Goal: Information Seeking & Learning: Learn about a topic

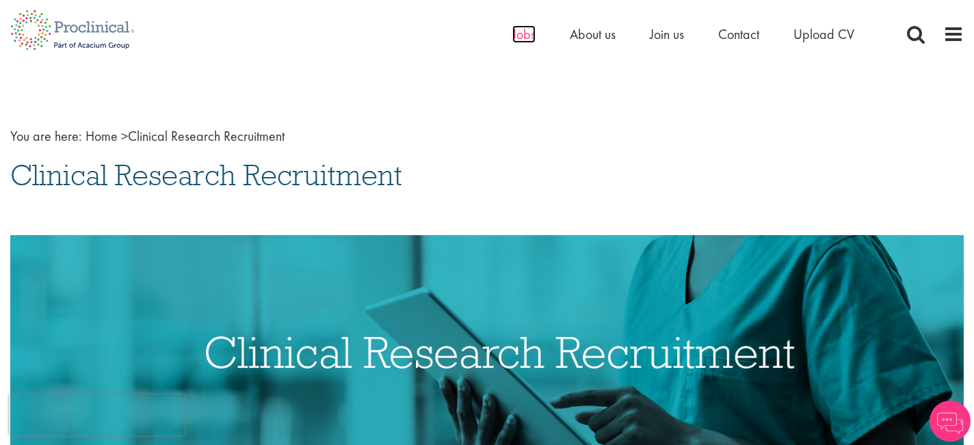
click at [528, 35] on span "Jobs" at bounding box center [523, 34] width 23 height 18
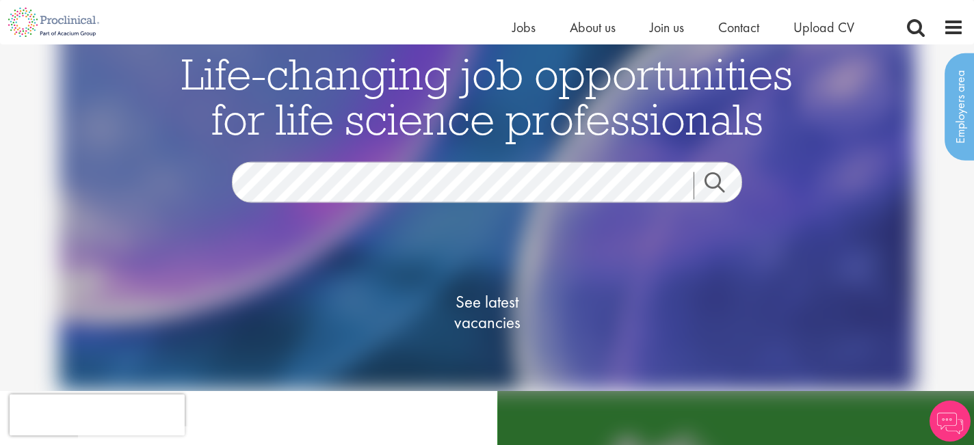
scroll to position [83, 0]
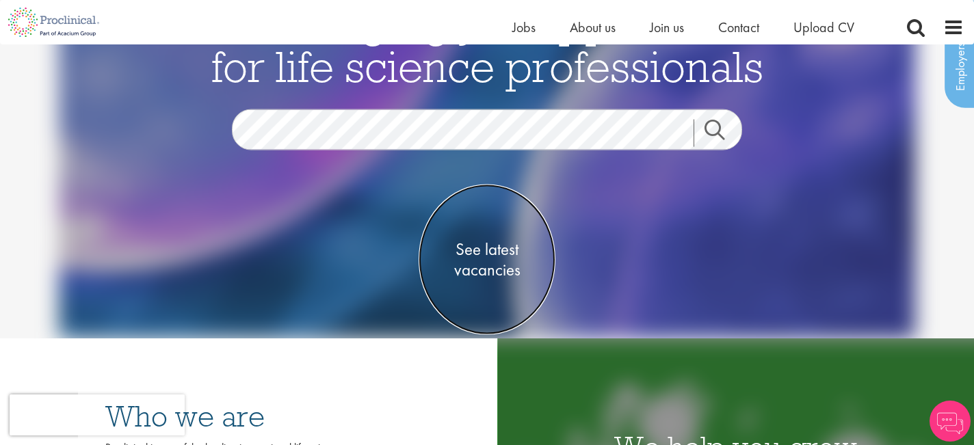
click at [480, 273] on span "See latest vacancies" at bounding box center [487, 259] width 137 height 41
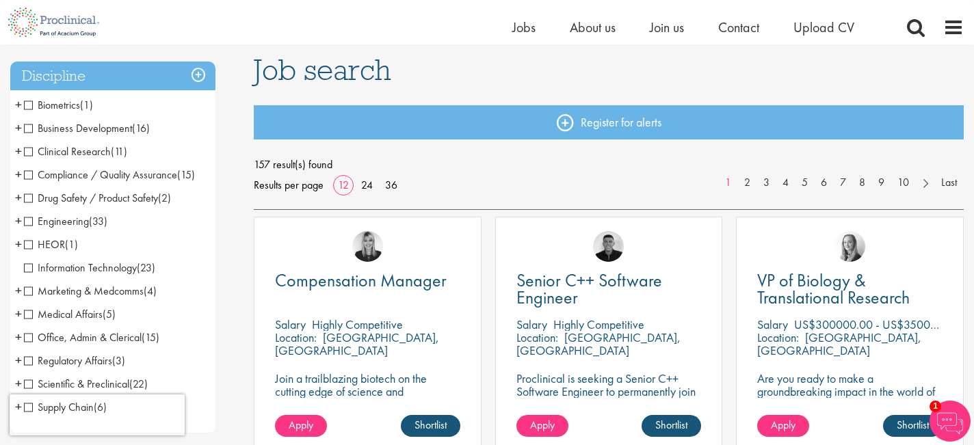
scroll to position [95, 0]
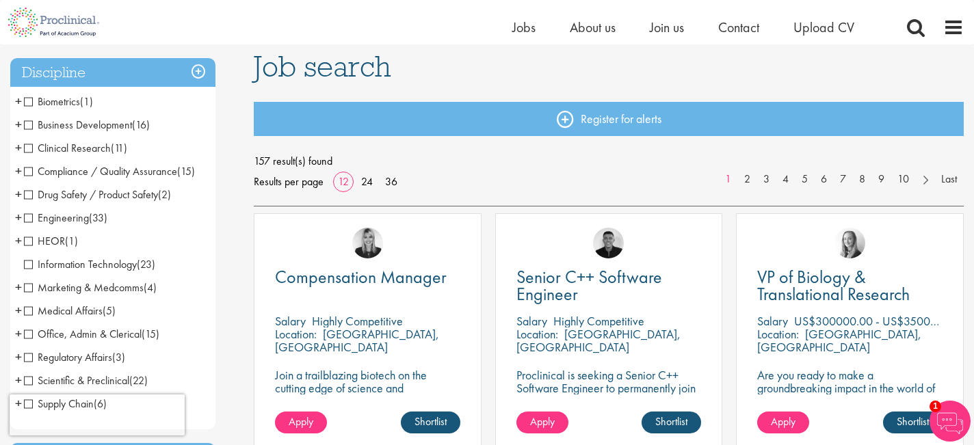
click at [29, 144] on span "Clinical Research" at bounding box center [67, 148] width 87 height 14
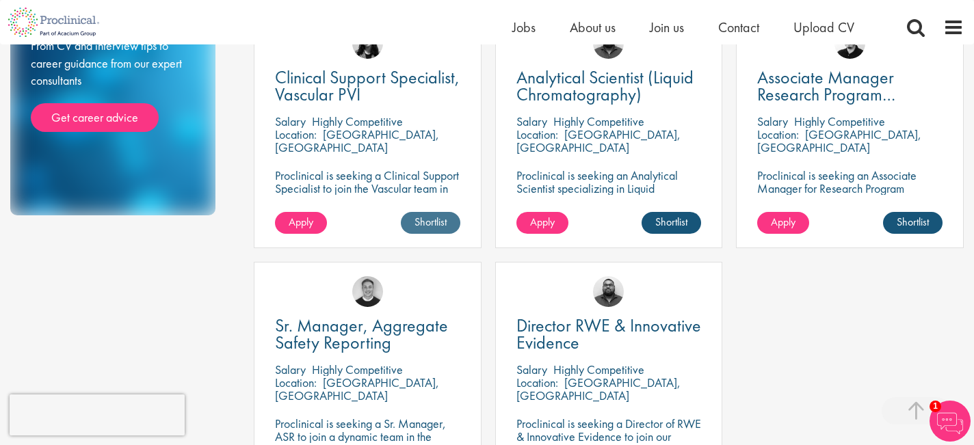
scroll to position [759, 0]
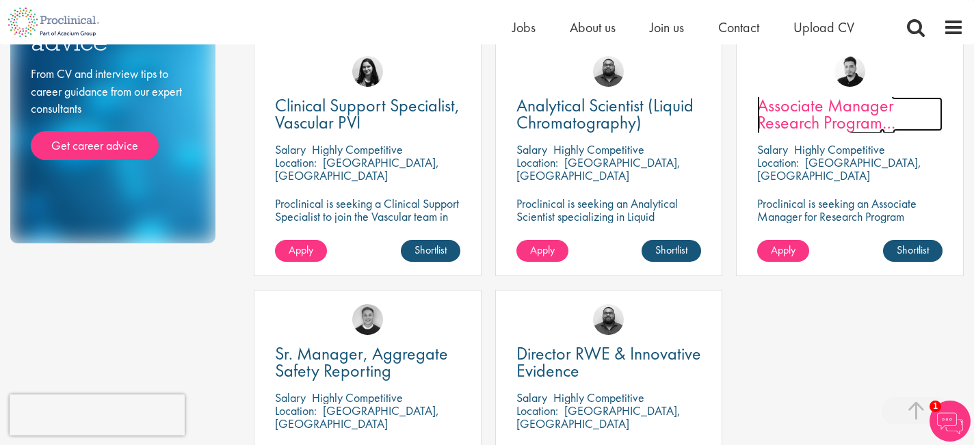
click at [829, 126] on span "Associate Manager Research Program Management" at bounding box center [826, 122] width 138 height 57
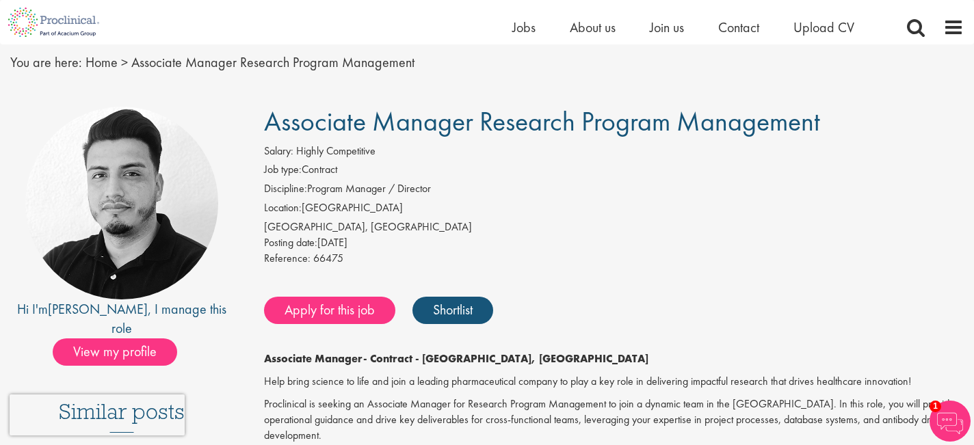
scroll to position [42, 0]
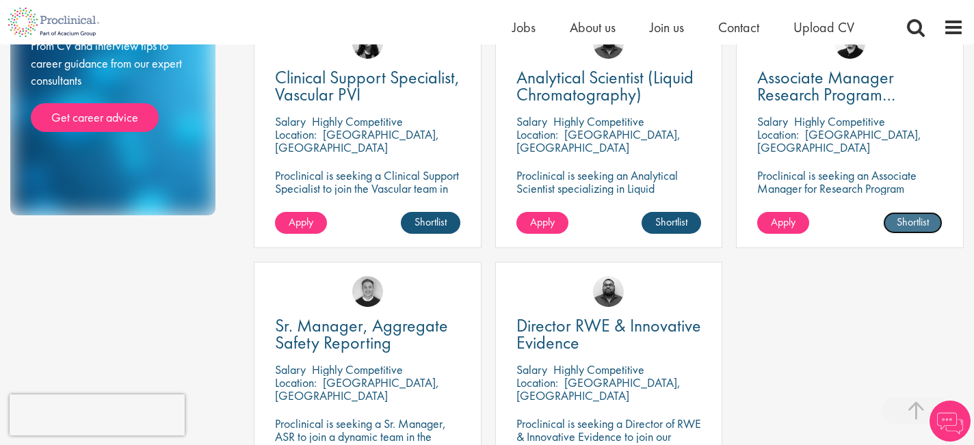
click at [924, 222] on link "Shortlist" at bounding box center [913, 223] width 60 height 22
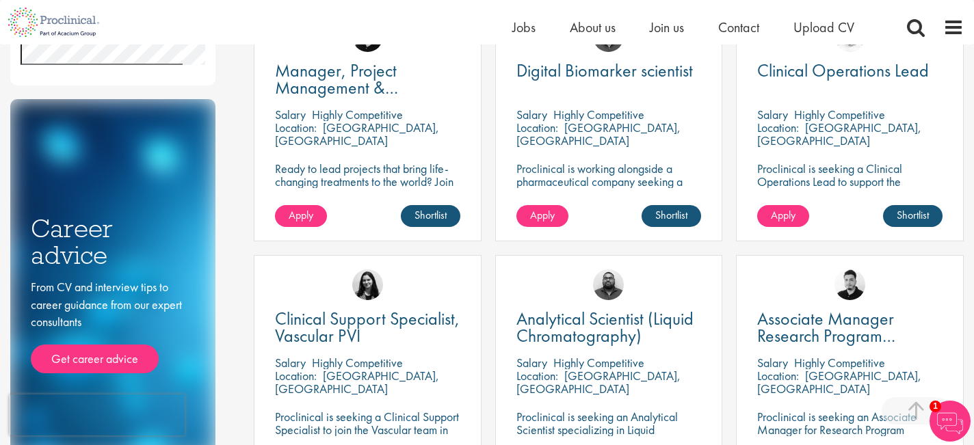
scroll to position [506, 0]
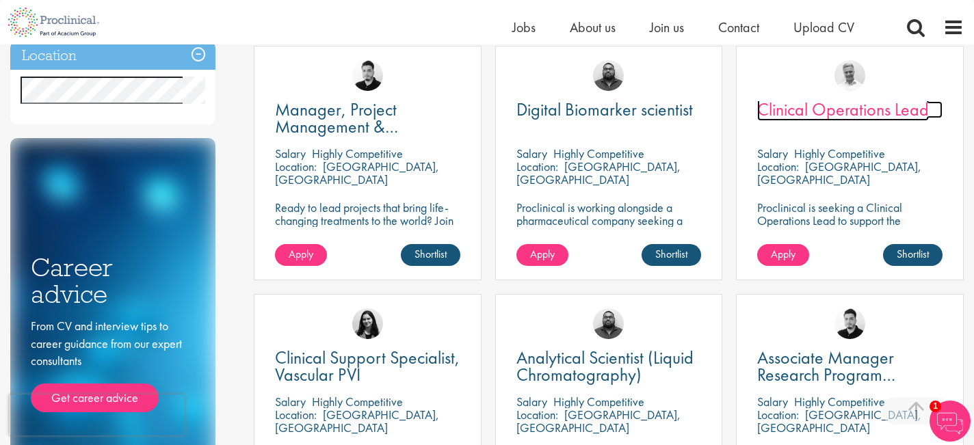
click at [825, 101] on span "Clinical Operations Lead" at bounding box center [843, 109] width 172 height 23
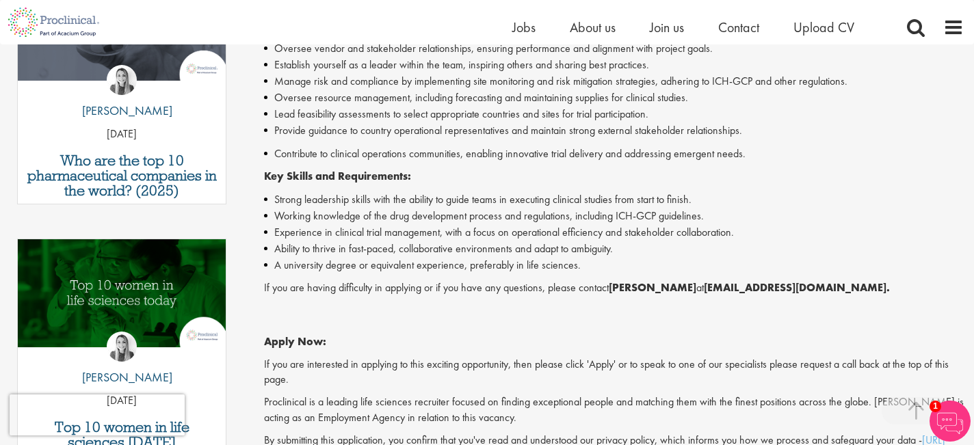
scroll to position [527, 0]
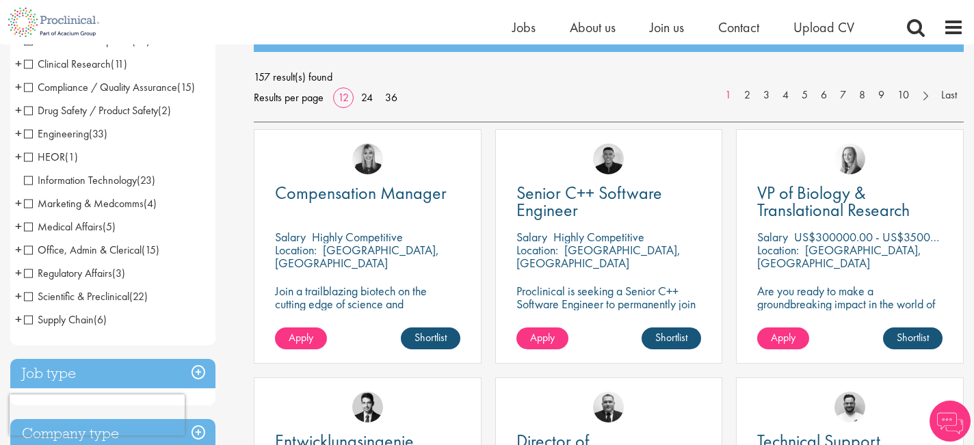
scroll to position [181, 0]
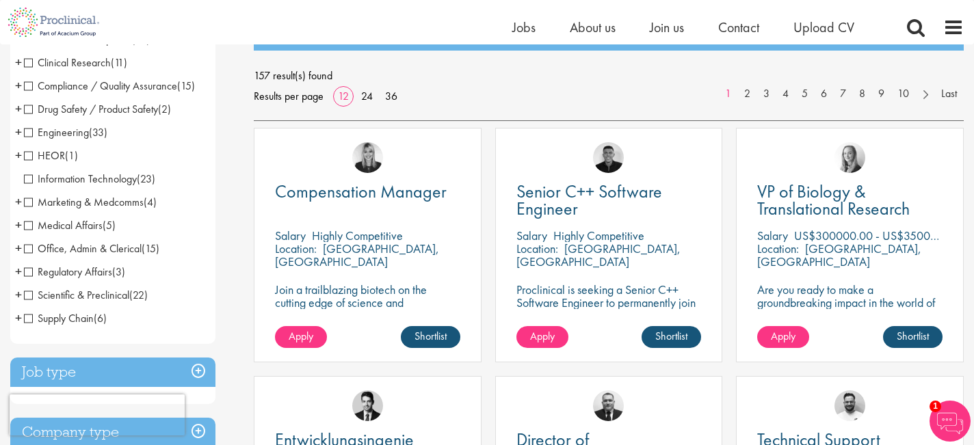
click at [27, 294] on span "Scientific & Preclinical" at bounding box center [76, 295] width 105 height 14
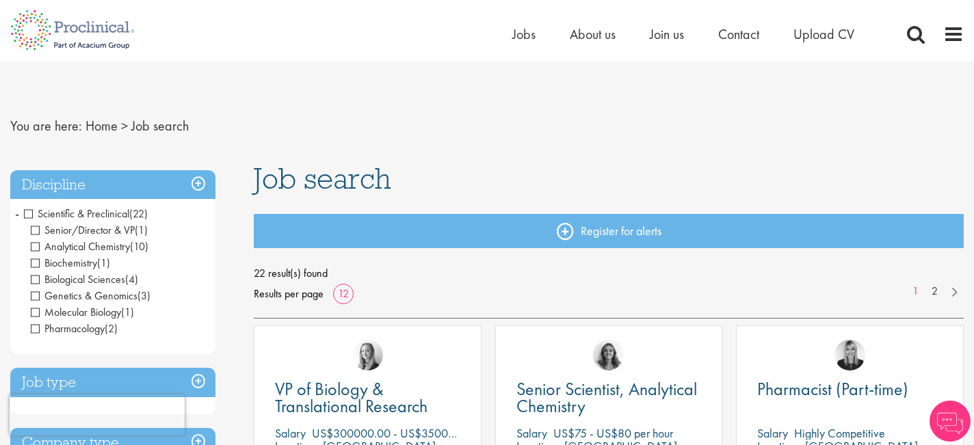
scroll to position [8, 0]
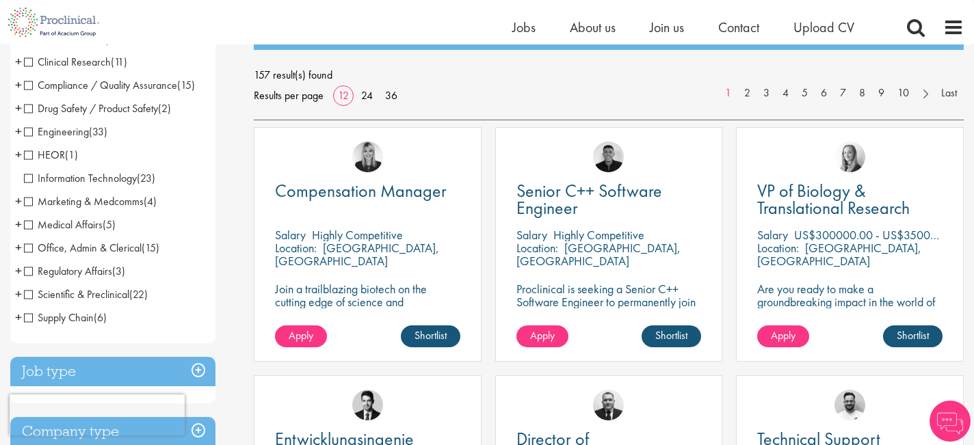
scroll to position [181, 0]
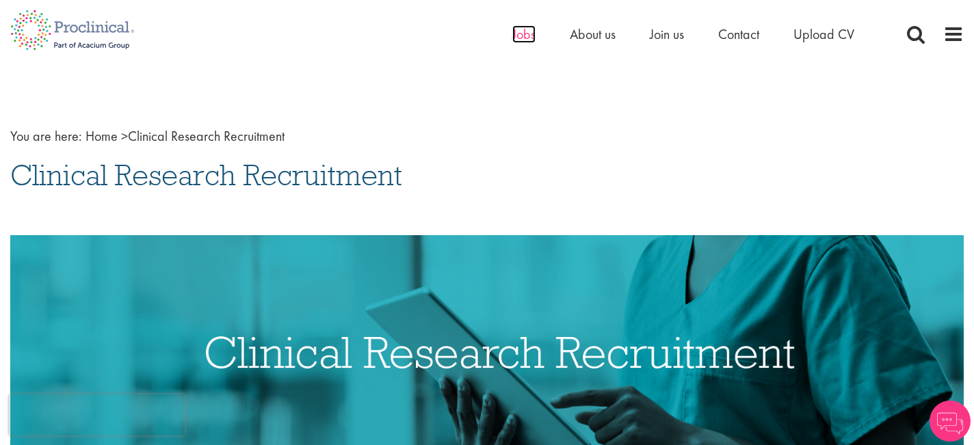
click at [530, 34] on span "Jobs" at bounding box center [523, 34] width 23 height 18
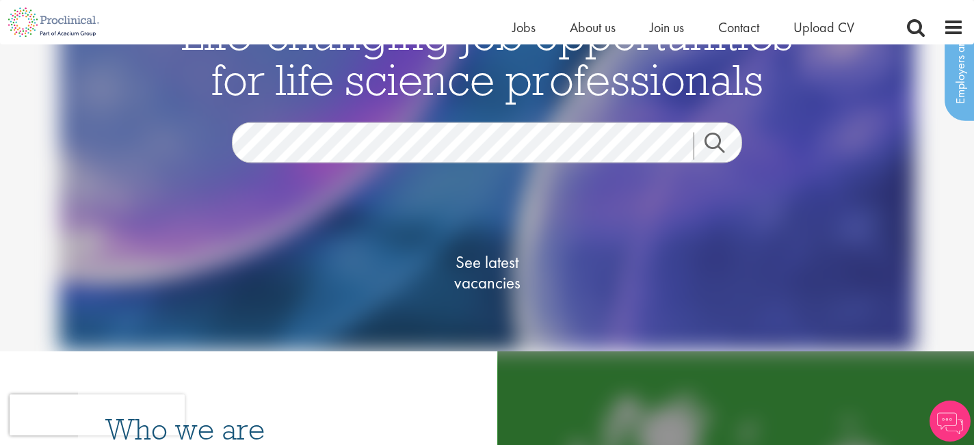
scroll to position [55, 0]
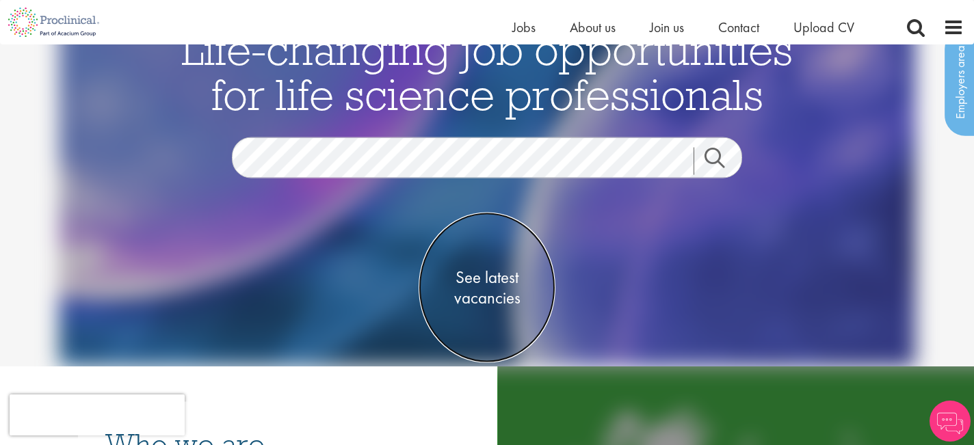
click at [454, 274] on span "See latest vacancies" at bounding box center [487, 288] width 137 height 41
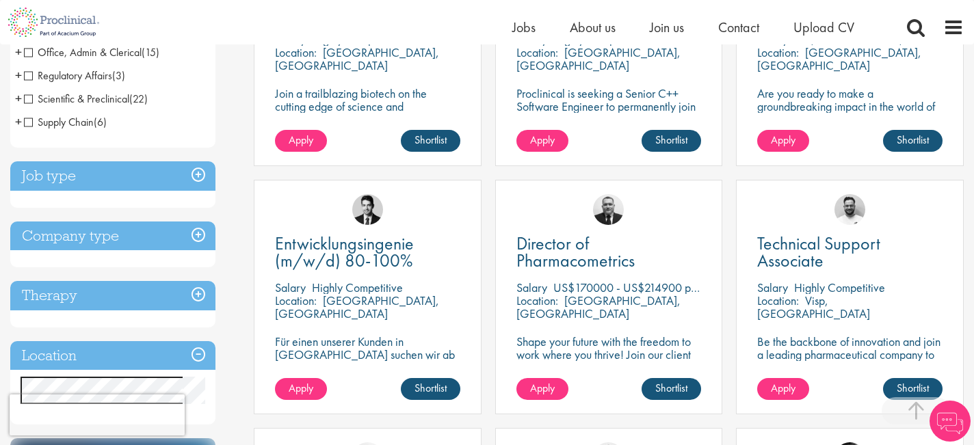
scroll to position [349, 0]
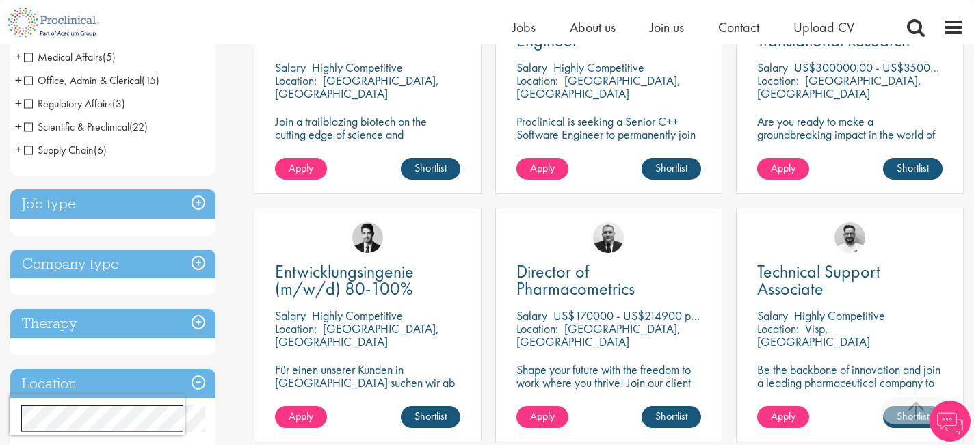
click at [28, 131] on span "Scientific & Preclinical" at bounding box center [76, 127] width 105 height 14
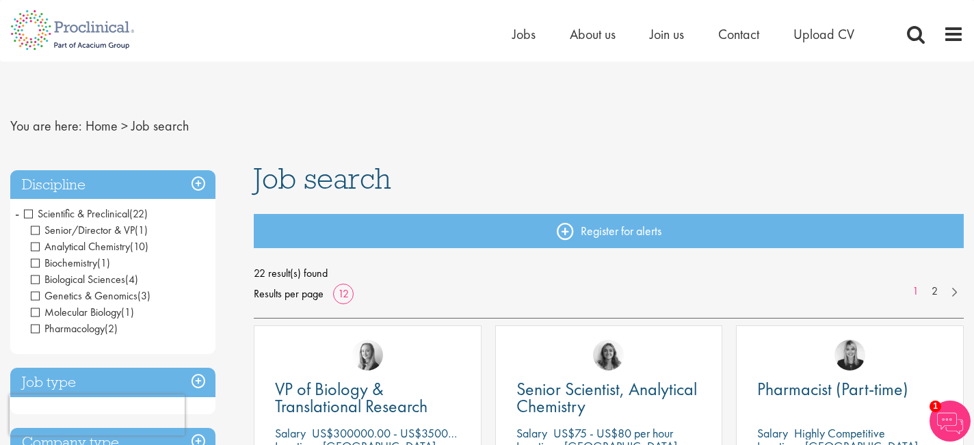
click at [31, 211] on span "Scientific & Preclinical" at bounding box center [76, 214] width 105 height 14
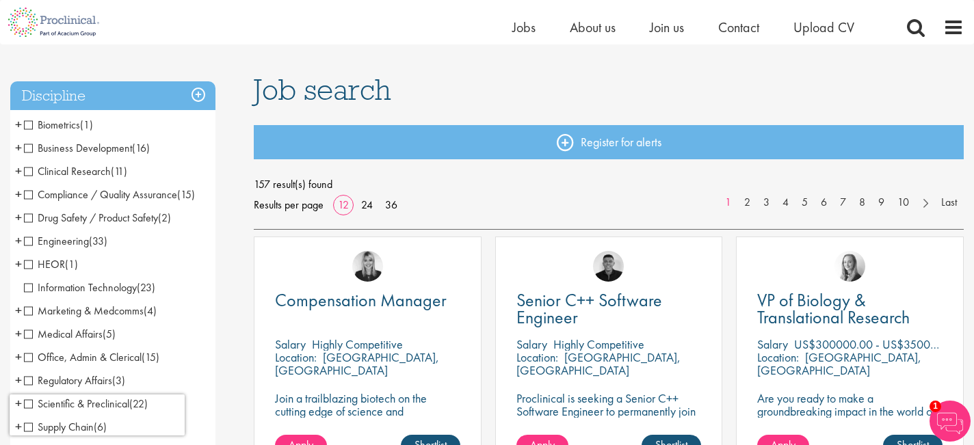
scroll to position [74, 0]
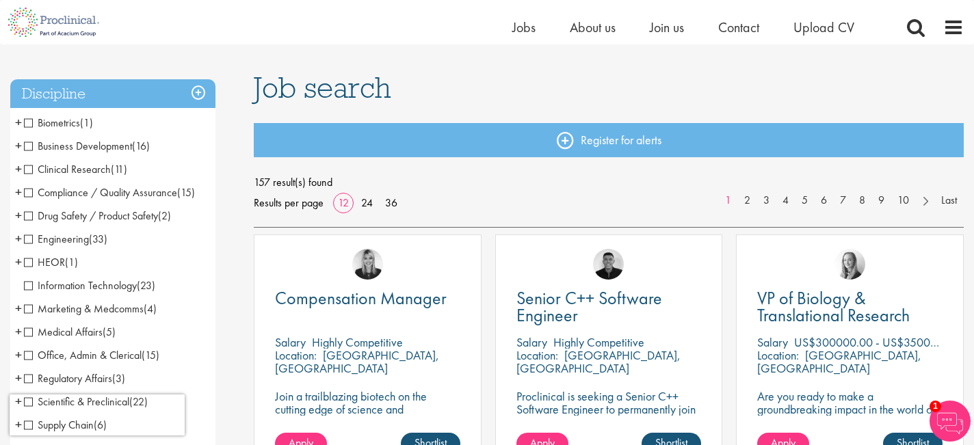
click at [26, 187] on span "Compliance / Quality Assurance" at bounding box center [100, 192] width 153 height 14
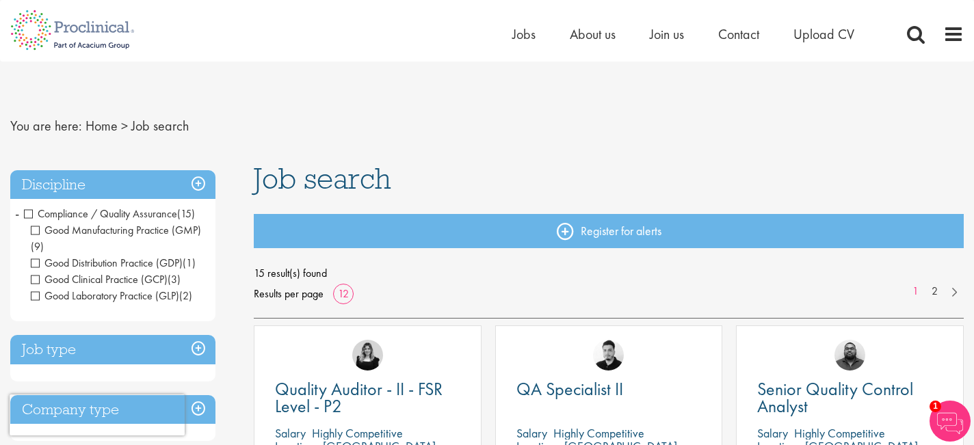
click at [26, 213] on span "Compliance / Quality Assurance" at bounding box center [100, 214] width 153 height 14
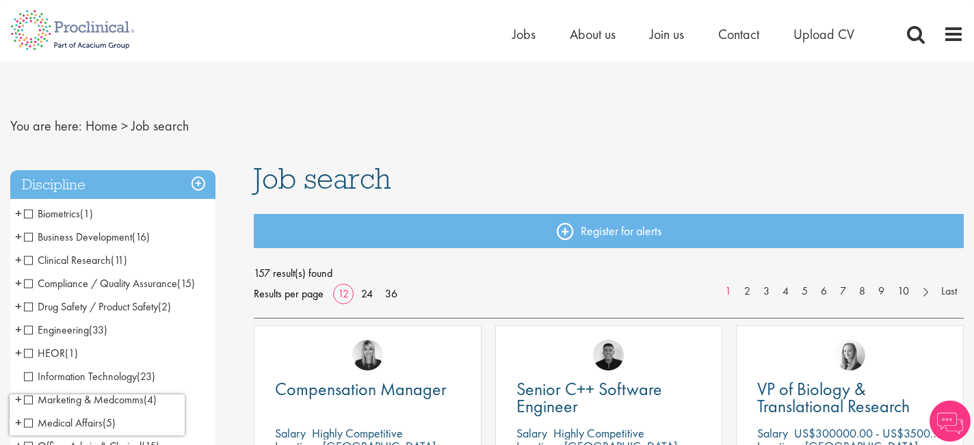
click at [24, 261] on span "Clinical Research" at bounding box center [67, 260] width 87 height 14
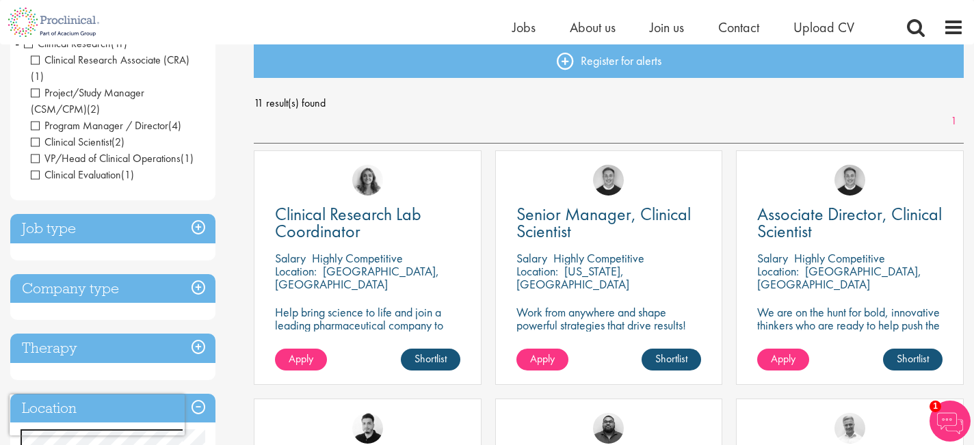
scroll to position [155, 0]
